Goal: Task Accomplishment & Management: Complete application form

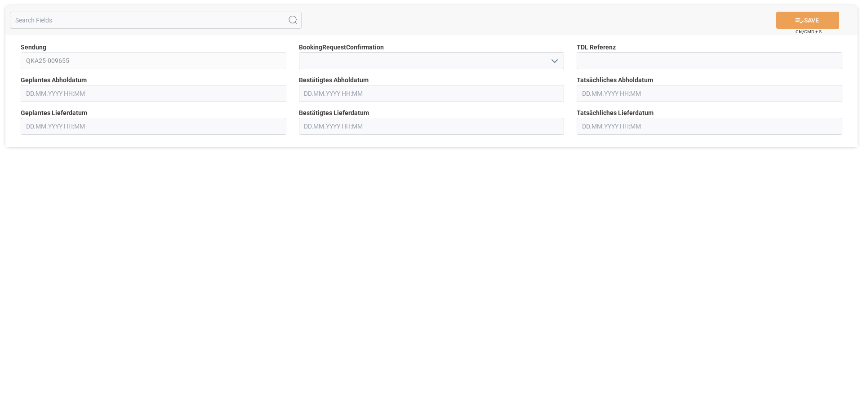
type input "[DATE] 00:00"
click at [317, 90] on input "text" at bounding box center [432, 93] width 266 height 17
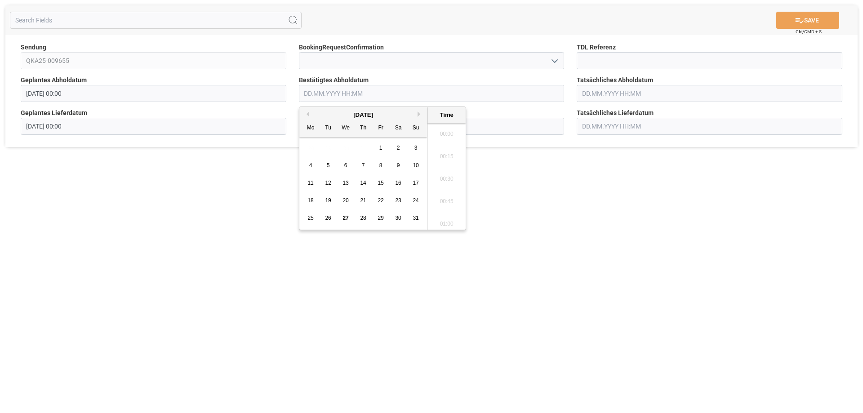
scroll to position [1015, 0]
click at [418, 114] on button "Next Month" at bounding box center [420, 114] width 5 height 5
click at [312, 147] on span "1" at bounding box center [310, 148] width 3 height 6
click at [453, 197] on li "12:00" at bounding box center [447, 199] width 38 height 22
type input "[DATE] 12:00"
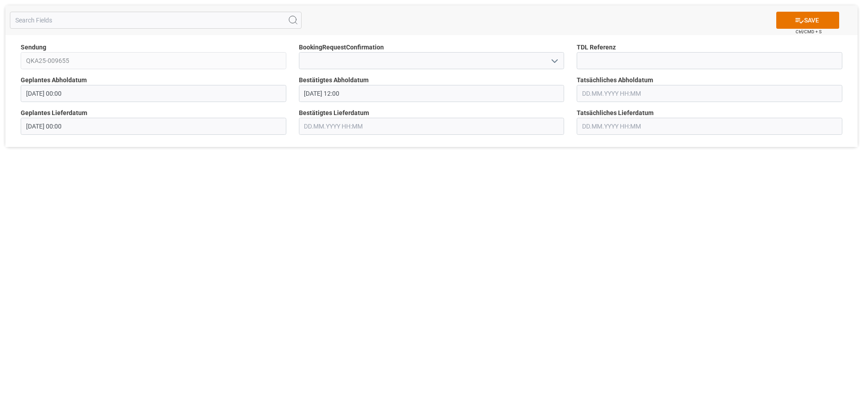
click at [344, 130] on input "text" at bounding box center [432, 126] width 266 height 17
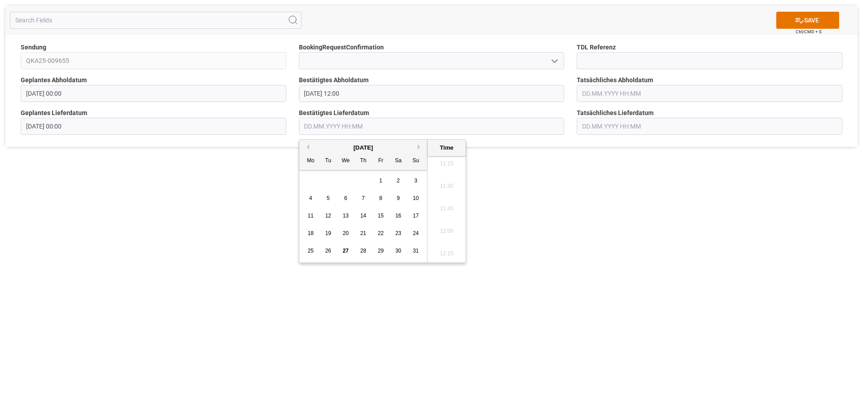
click at [417, 179] on span "3" at bounding box center [416, 181] width 3 height 6
type input "[DATE] 00:00"
click at [415, 147] on div "[DATE]" at bounding box center [363, 147] width 128 height 9
click at [420, 150] on div "[DATE]" at bounding box center [363, 147] width 128 height 9
click at [270, 133] on div "Sendung QKA25-009655 BookingRequestConfirmation TDL Referenz Geplantes Abholdat…" at bounding box center [431, 91] width 853 height 112
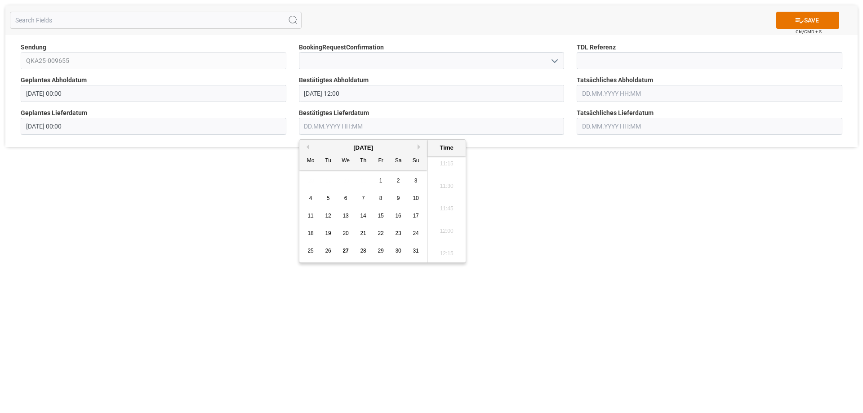
click at [419, 146] on button "Next Month" at bounding box center [420, 146] width 5 height 5
click at [345, 181] on span "3" at bounding box center [345, 181] width 3 height 6
click at [449, 230] on li "12:00" at bounding box center [447, 231] width 38 height 22
type input "[DATE] 12:00"
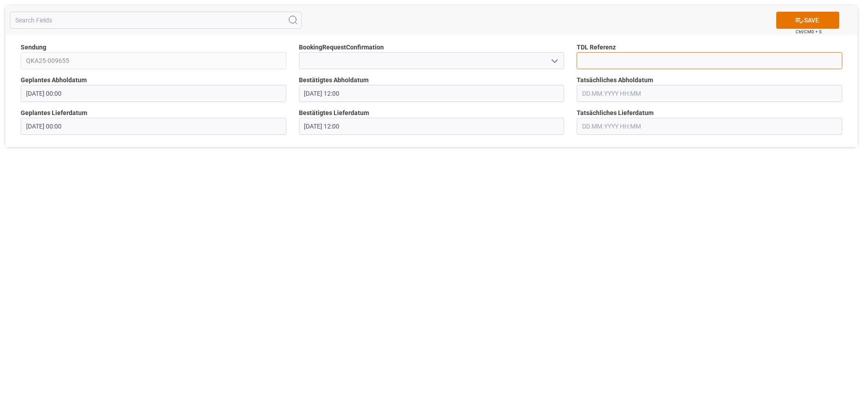
click at [595, 63] on input at bounding box center [710, 60] width 266 height 17
click at [594, 63] on input at bounding box center [710, 60] width 266 height 17
click at [593, 63] on input at bounding box center [710, 60] width 266 height 17
type input "36320"
click at [822, 21] on button "SAVE" at bounding box center [808, 20] width 63 height 17
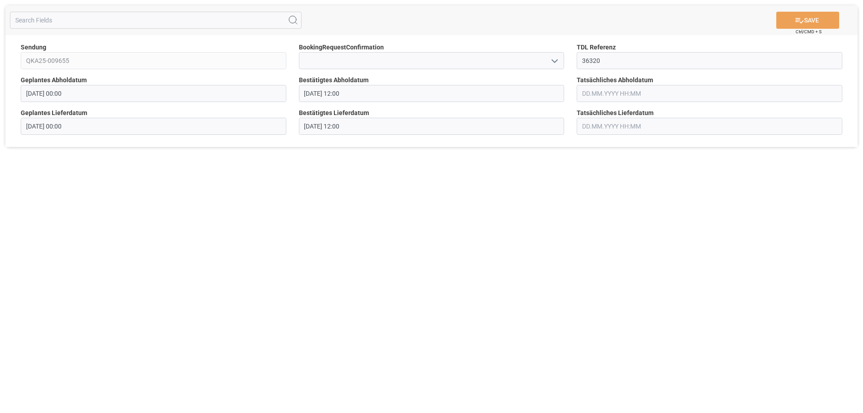
click at [308, 266] on div "SAVE Ctrl/CMD + S Sendung QKA25-009655 BookingRequestConfirmation TDL Referenz …" at bounding box center [431, 206] width 863 height 413
